Goal: Navigation & Orientation: Find specific page/section

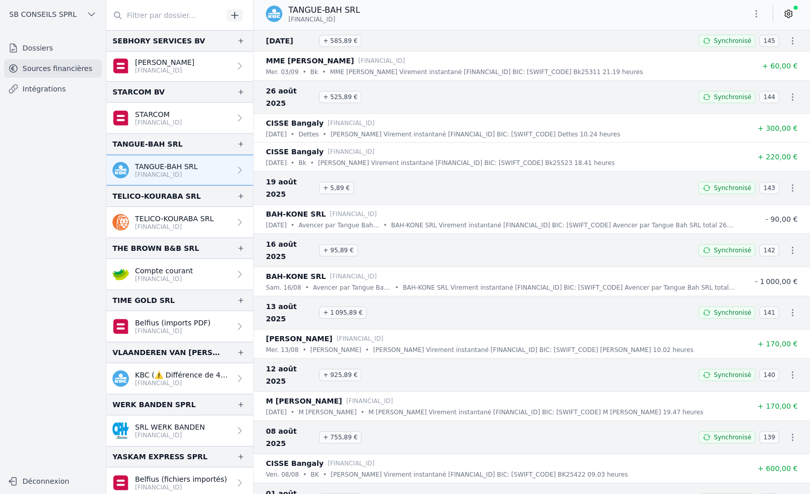
click at [171, 228] on p "[FINANCIAL_ID]" at bounding box center [174, 227] width 79 height 8
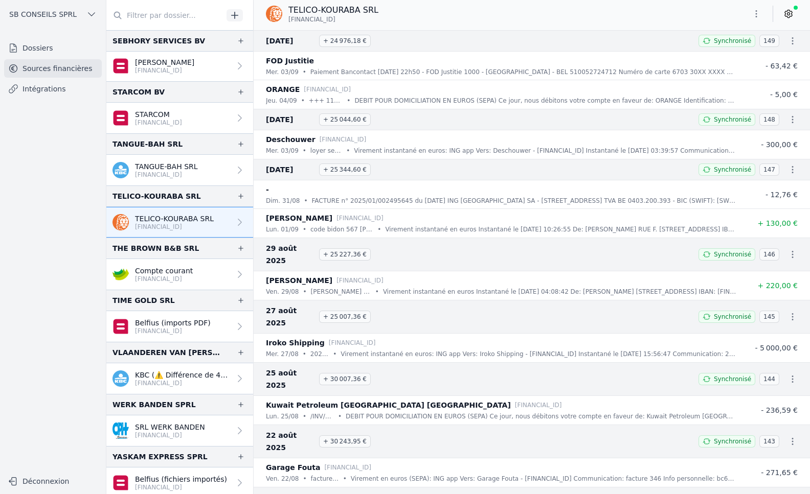
click at [181, 385] on p "[FINANCIAL_ID]" at bounding box center [183, 383] width 96 height 8
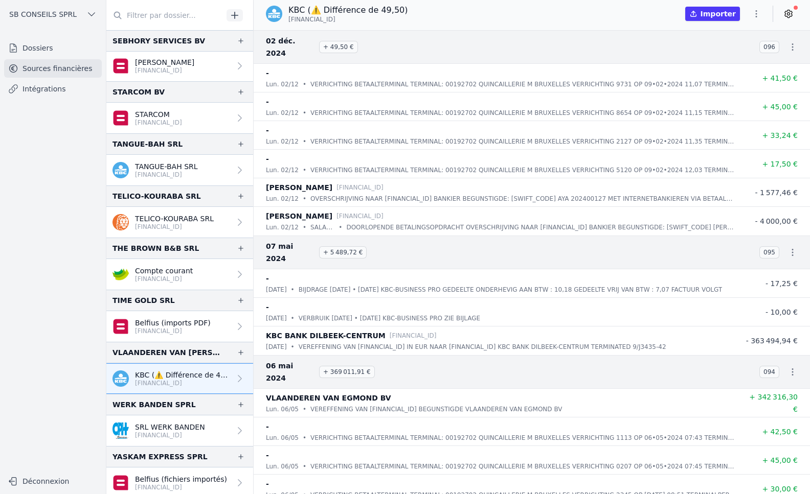
click at [196, 434] on p "[FINANCIAL_ID]" at bounding box center [170, 435] width 70 height 8
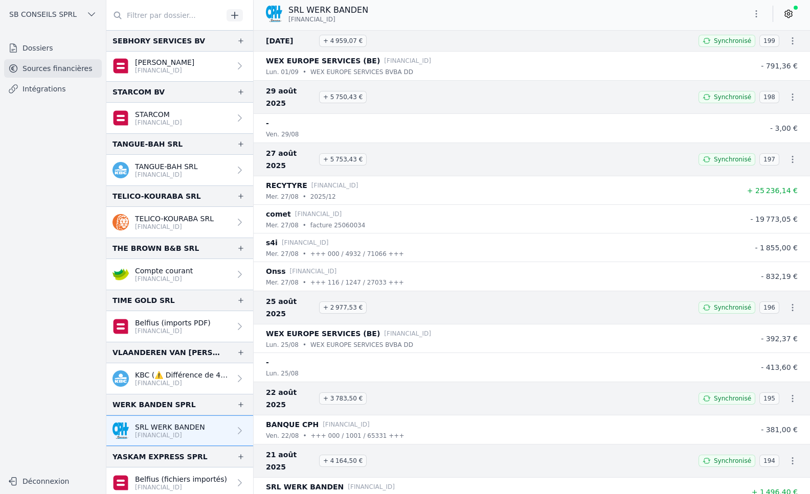
click at [312, 15] on p "SRL WERK BANDEN" at bounding box center [328, 10] width 80 height 12
